Goal: Information Seeking & Learning: Find specific fact

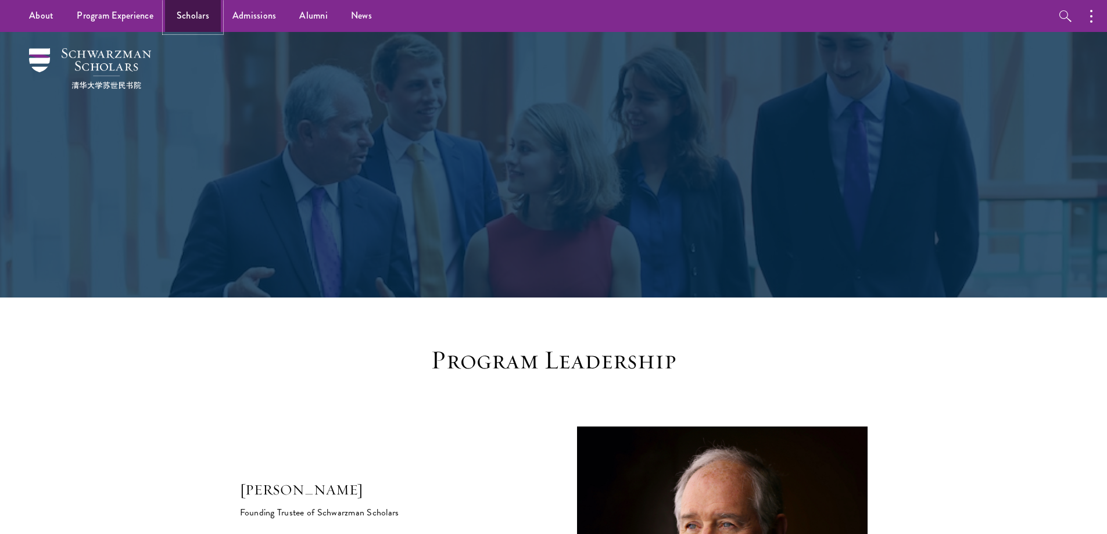
drag, startPoint x: 0, startPoint y: 0, endPoint x: 178, endPoint y: 16, distance: 178.5
click at [178, 16] on link "Scholars" at bounding box center [193, 16] width 56 height 32
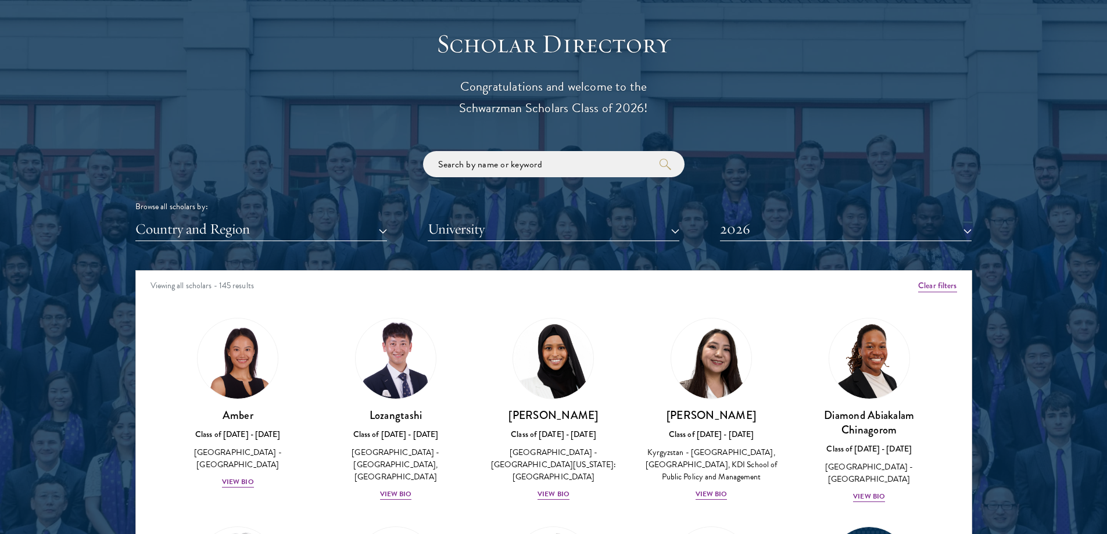
scroll to position [1279, 0]
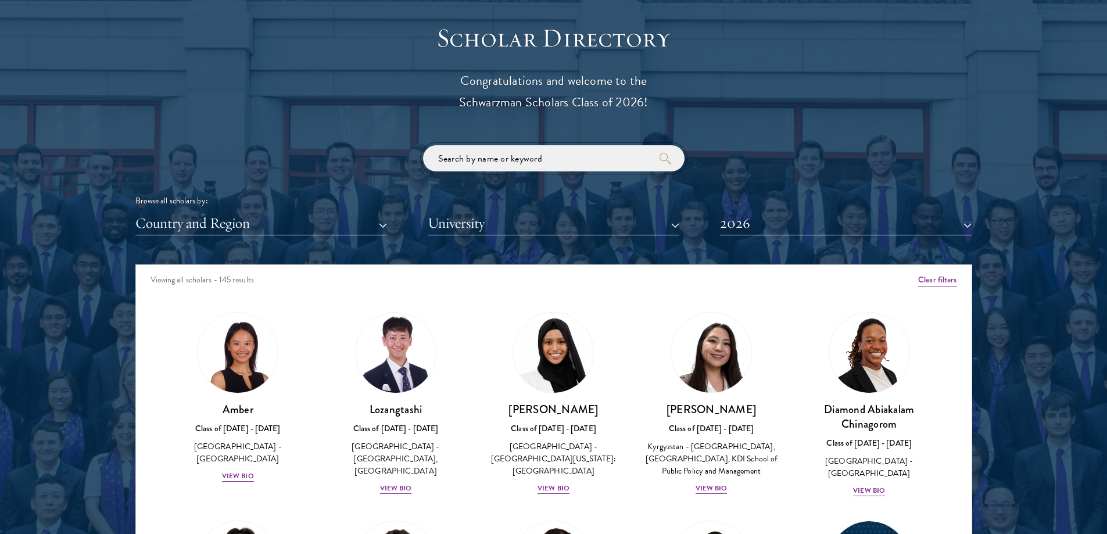
click at [511, 154] on input "search" at bounding box center [554, 158] width 262 height 26
type input "penglin"
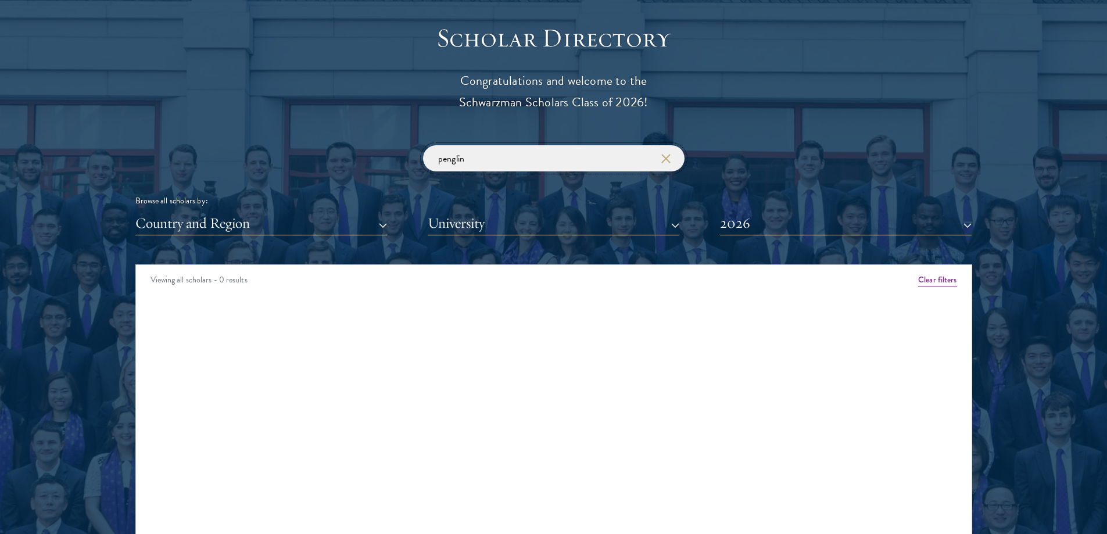
drag, startPoint x: 491, startPoint y: 159, endPoint x: 382, endPoint y: 160, distance: 108.1
click at [382, 160] on div "penglin Browse all scholars by: Country and Region All Countries and Regions [G…" at bounding box center [553, 190] width 837 height 90
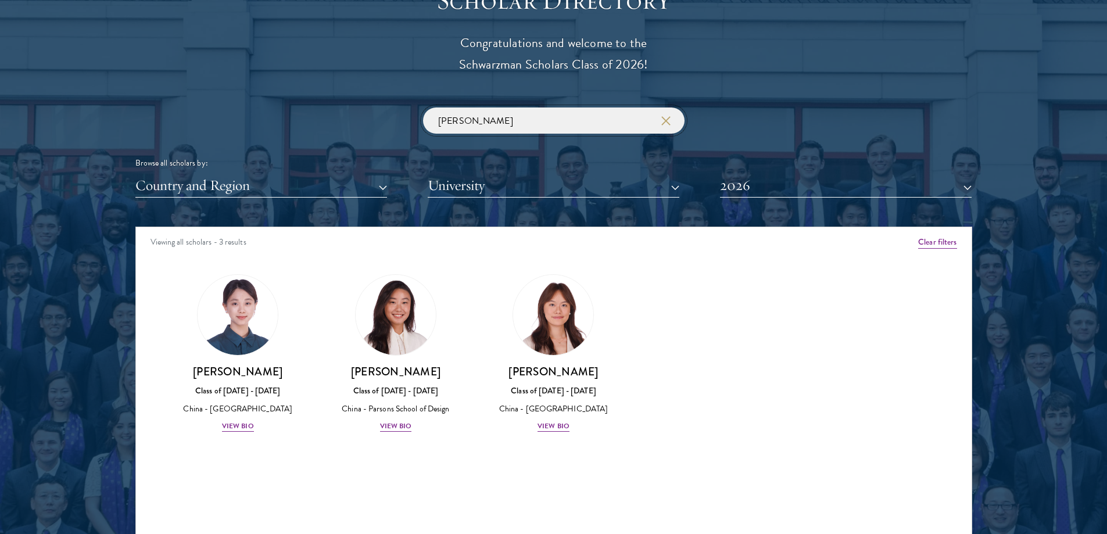
scroll to position [1337, 0]
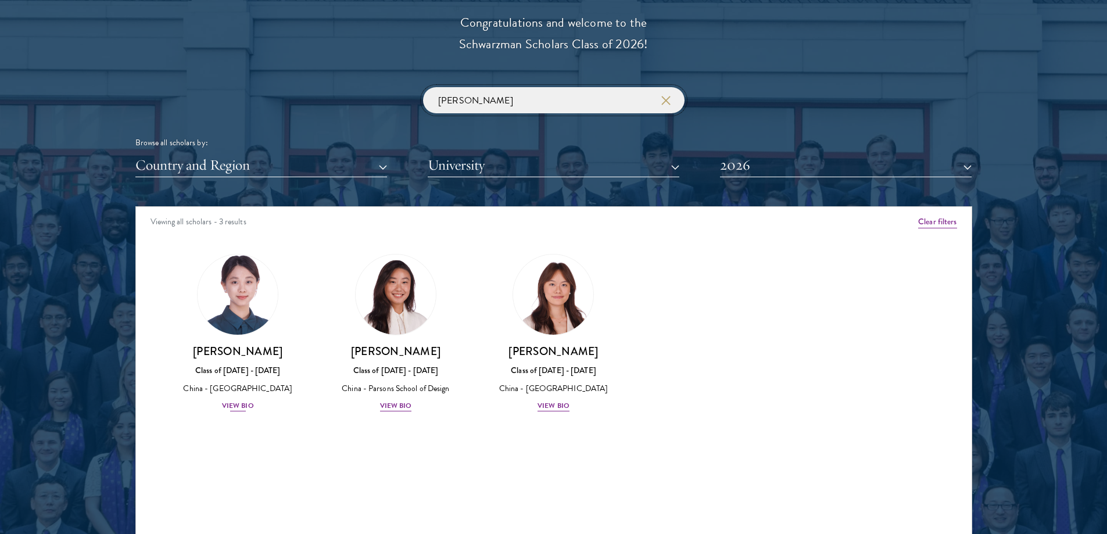
type input "[PERSON_NAME]"
click at [234, 408] on div "View Bio" at bounding box center [238, 405] width 32 height 11
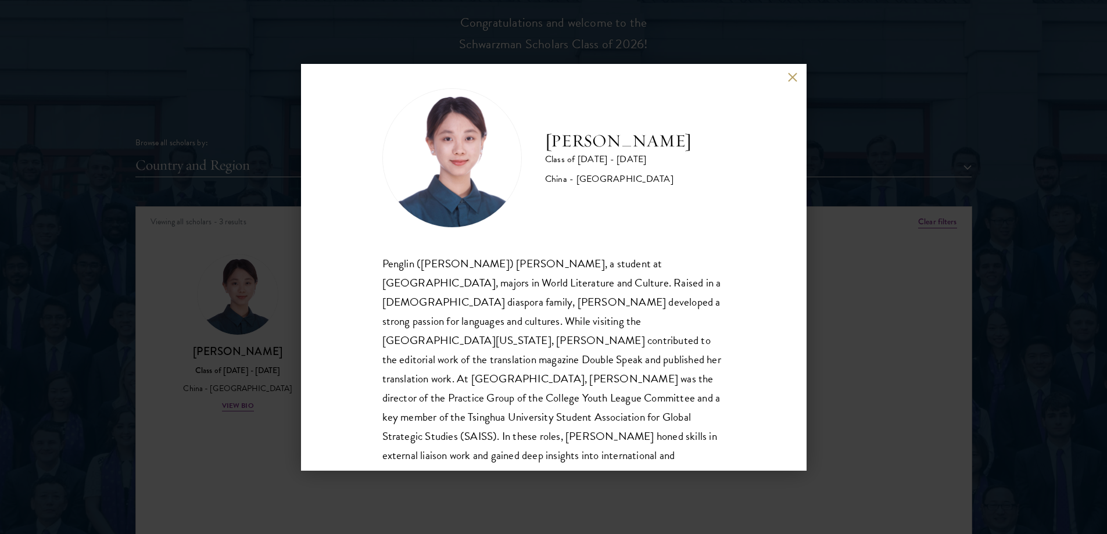
scroll to position [20, 0]
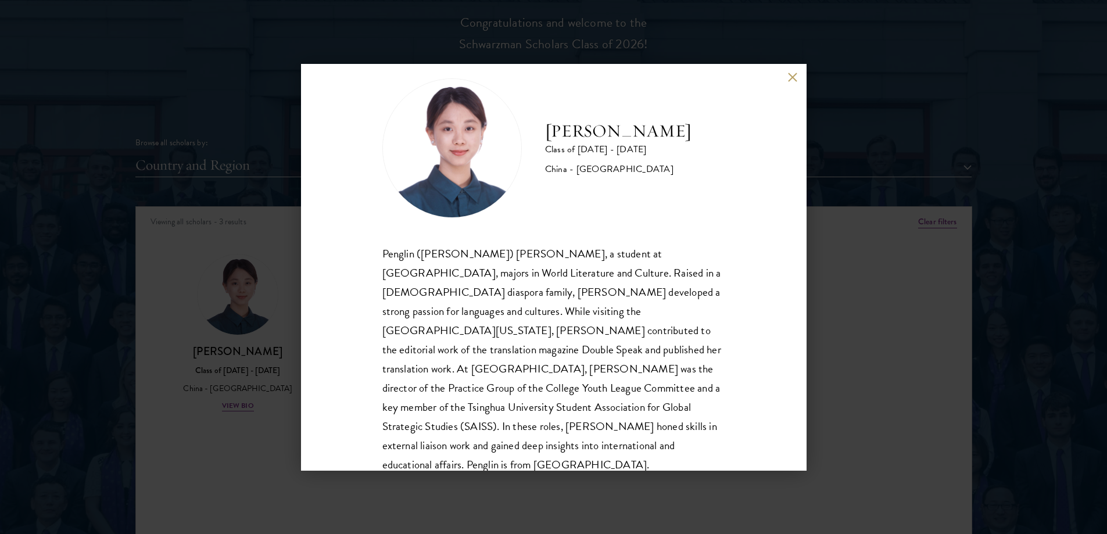
click at [591, 280] on div "Penglin ([PERSON_NAME]) [PERSON_NAME], a student at [GEOGRAPHIC_DATA], majors i…" at bounding box center [553, 359] width 343 height 231
drag, startPoint x: 539, startPoint y: 271, endPoint x: 640, endPoint y: 266, distance: 100.7
click at [640, 266] on div "Penglin ([PERSON_NAME]) [PERSON_NAME], a student at [GEOGRAPHIC_DATA], majors i…" at bounding box center [553, 359] width 343 height 231
click at [526, 324] on div "Penglin ([PERSON_NAME]) [PERSON_NAME], a student at [GEOGRAPHIC_DATA], majors i…" at bounding box center [553, 359] width 343 height 231
click at [791, 80] on button at bounding box center [793, 78] width 10 height 10
